Goal: Information Seeking & Learning: Learn about a topic

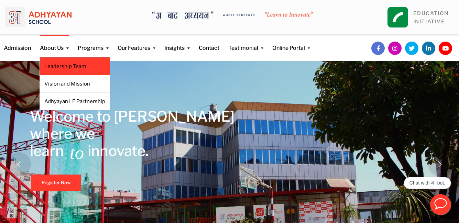
click at [55, 70] on li "Leadership Team" at bounding box center [75, 66] width 70 height 18
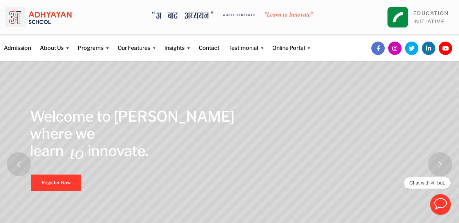
click at [149, 65] on rs-layer at bounding box center [229, 164] width 459 height 206
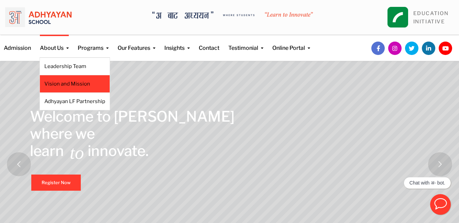
click at [62, 86] on link "Vision and Mission" at bounding box center [74, 84] width 61 height 8
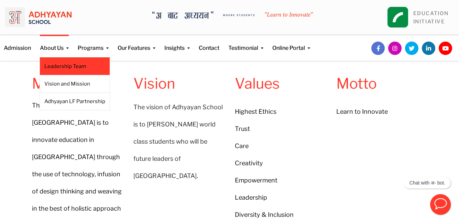
click at [68, 63] on link "Leadership Team" at bounding box center [74, 67] width 61 height 8
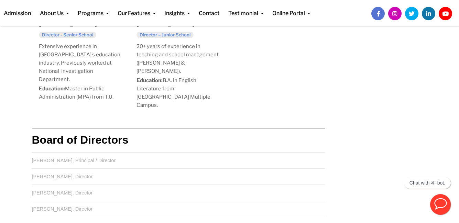
scroll to position [776, 0]
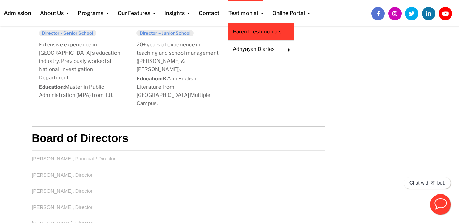
click at [242, 26] on li "Parent Testimonials" at bounding box center [261, 32] width 66 height 18
